Goal: Task Accomplishment & Management: Manage account settings

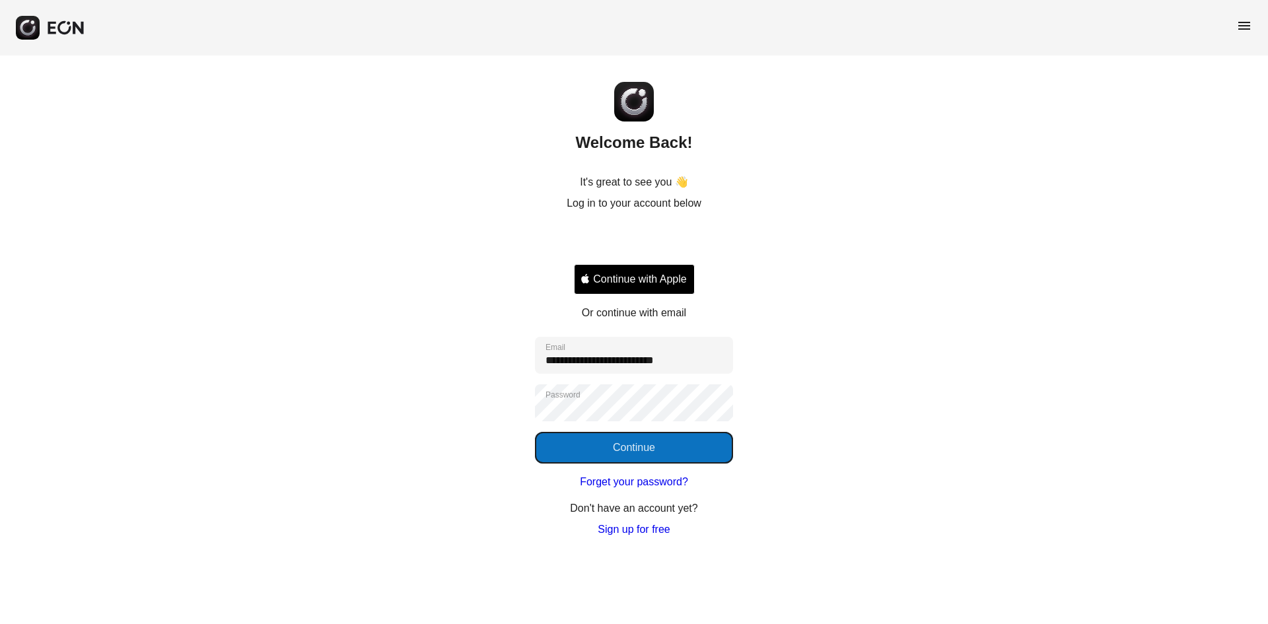
click at [599, 446] on button "Continue" at bounding box center [634, 448] width 198 height 32
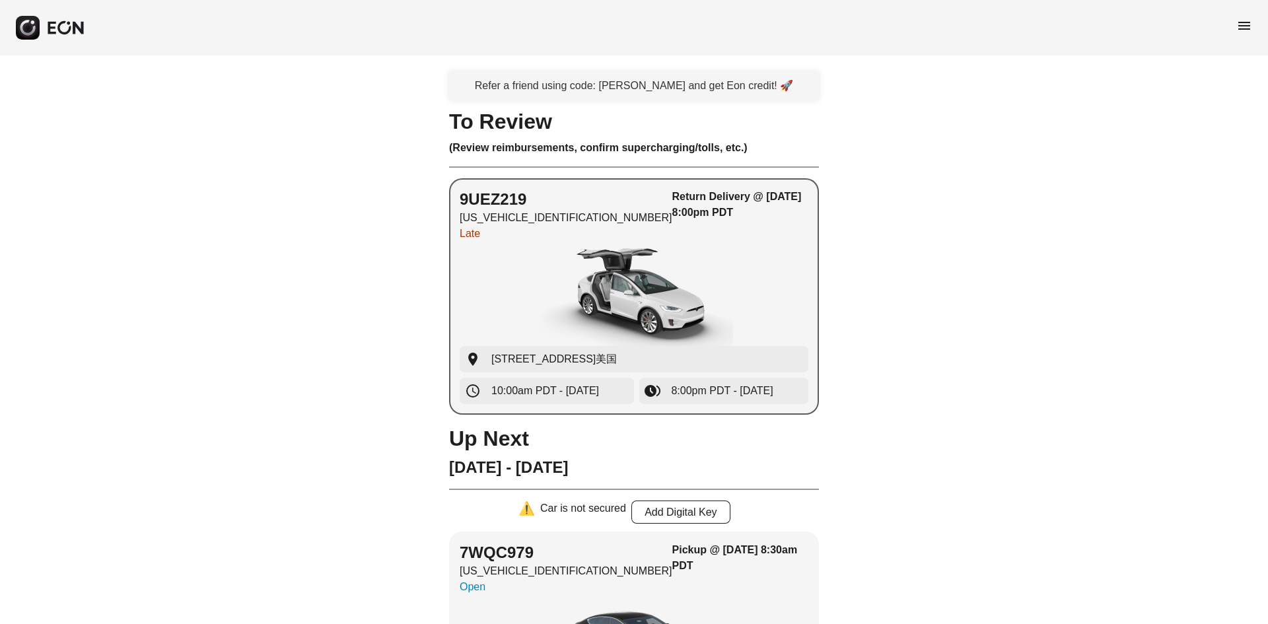
click at [626, 295] on img "button" at bounding box center [634, 296] width 198 height 99
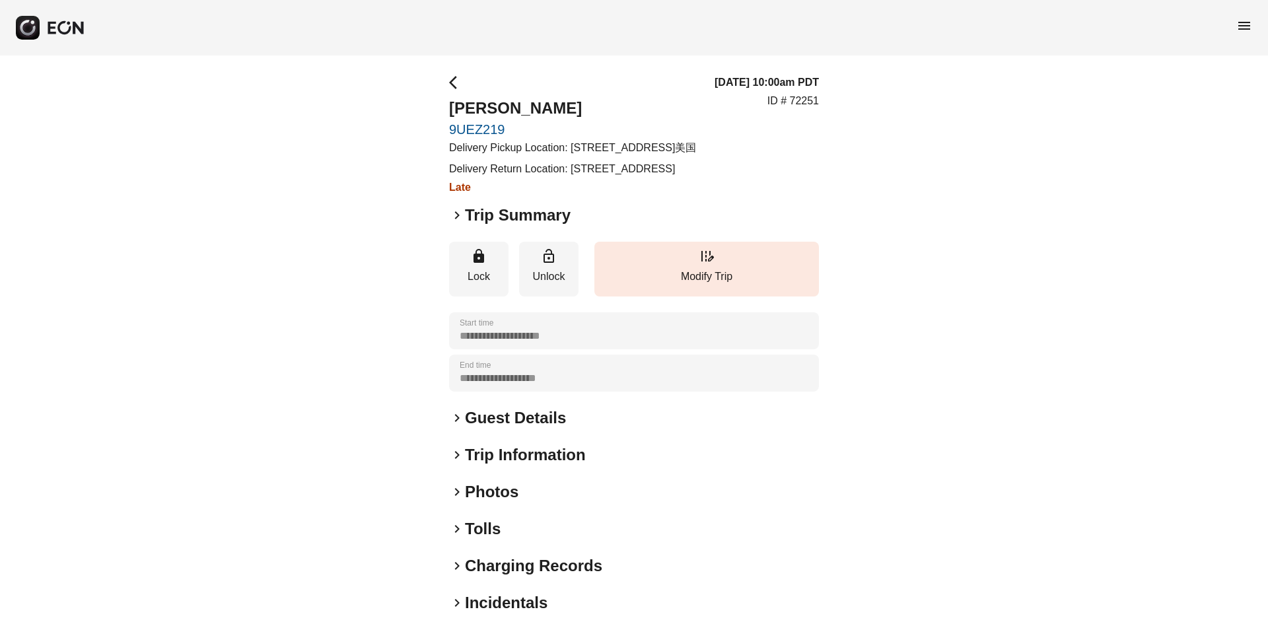
click at [538, 226] on h2 "Trip Summary" at bounding box center [518, 215] width 106 height 21
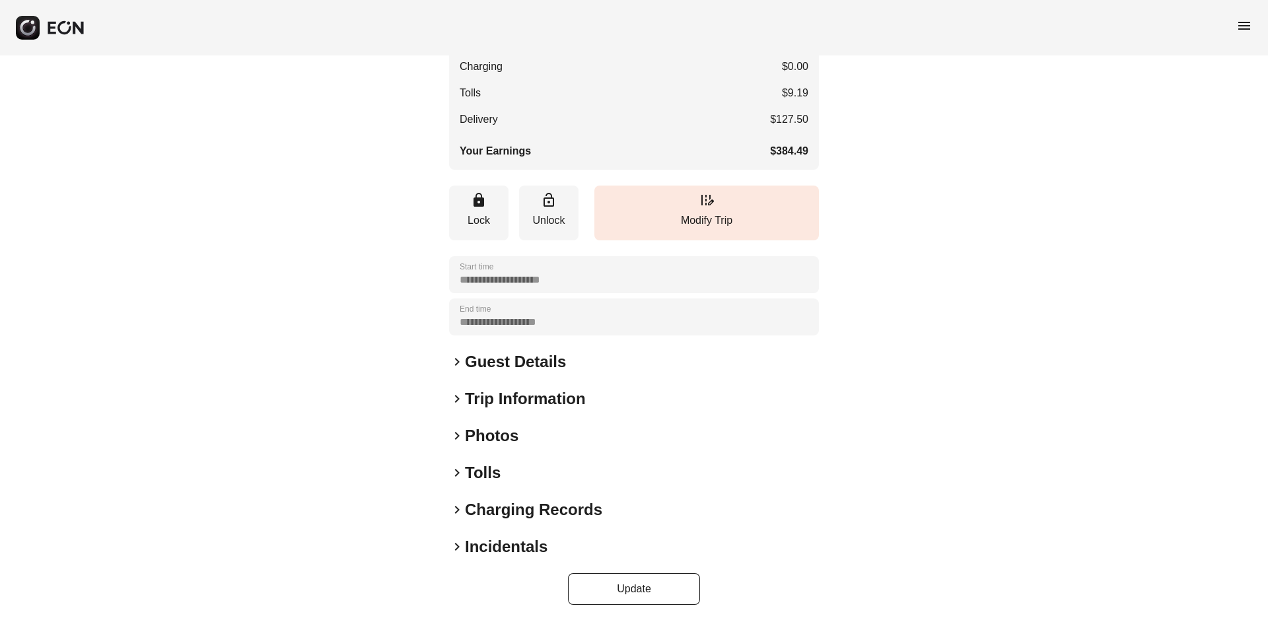
scroll to position [419, 0]
click at [499, 516] on h2 "Charging Records" at bounding box center [533, 509] width 137 height 21
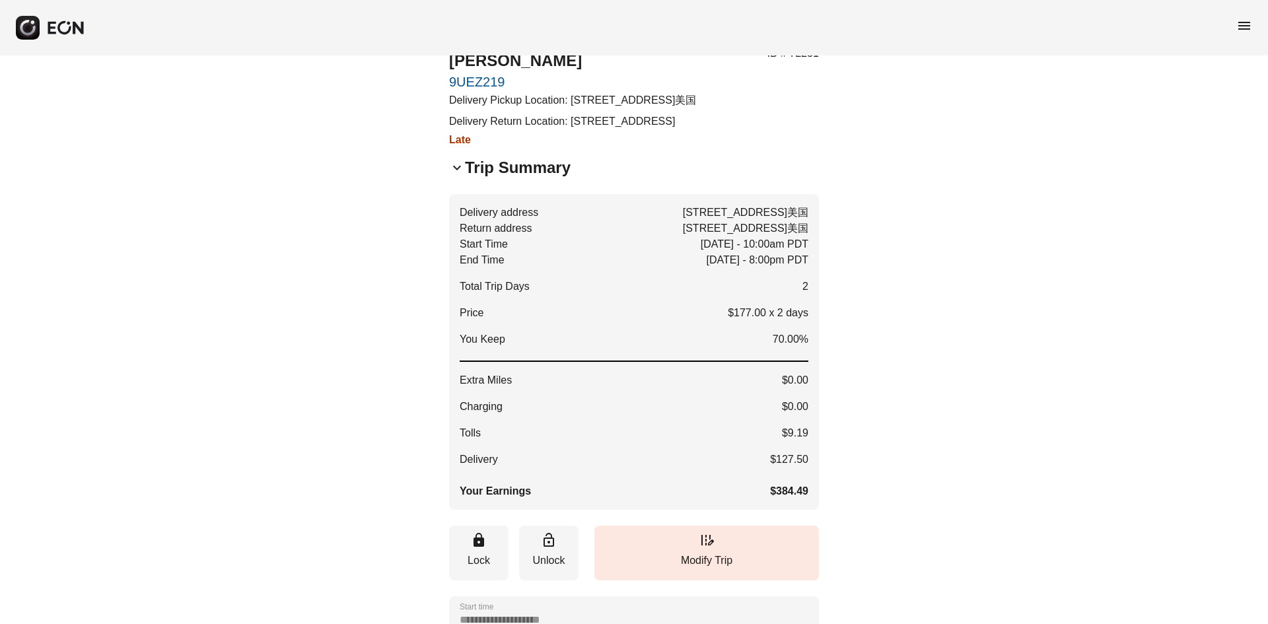
scroll to position [0, 0]
